Goal: Information Seeking & Learning: Learn about a topic

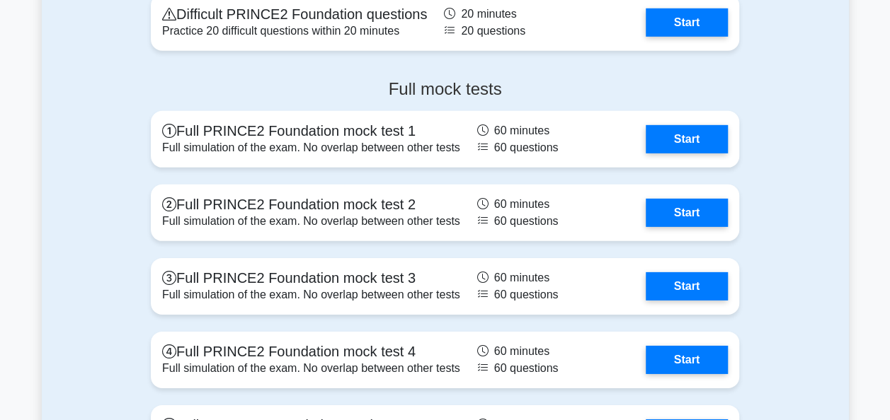
scroll to position [2100, 0]
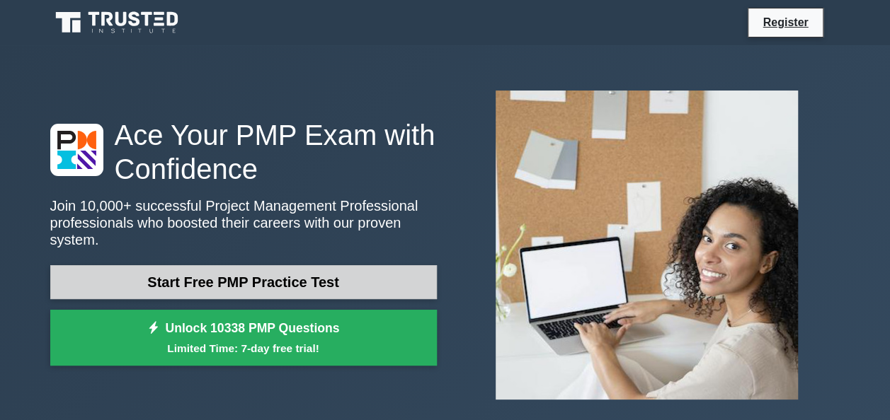
click at [334, 273] on link "Start Free PMP Practice Test" at bounding box center [243, 282] width 386 height 34
